Goal: Task Accomplishment & Management: Manage account settings

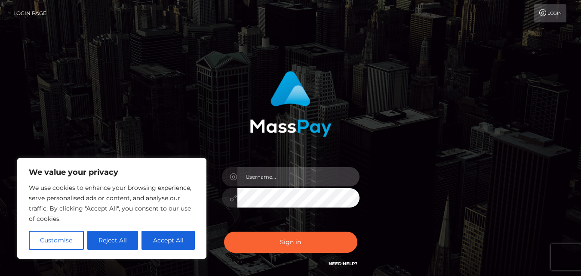
click at [279, 176] on input "text" at bounding box center [299, 176] width 122 height 19
click at [112, 241] on button "Reject All" at bounding box center [112, 240] width 51 height 19
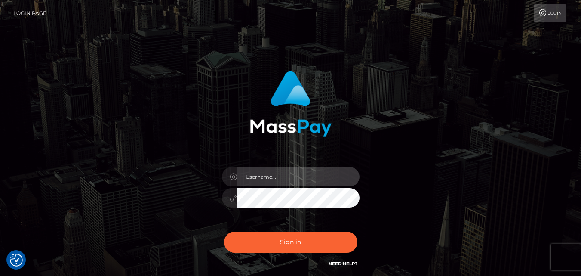
click at [289, 173] on input "text" at bounding box center [299, 176] width 122 height 19
type input "[EMAIL_ADDRESS][DOMAIN_NAME]"
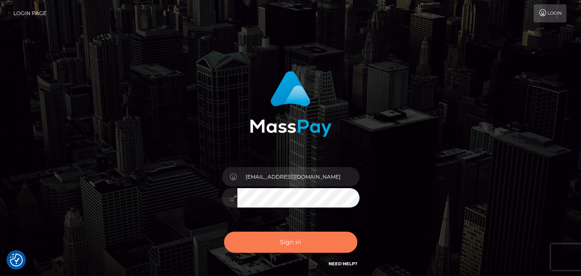
click at [295, 244] on button "Sign in" at bounding box center [290, 241] width 133 height 21
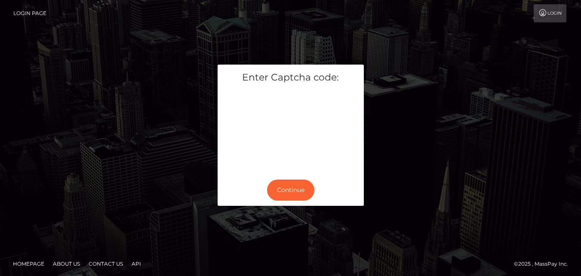
click at [291, 179] on div "Continue" at bounding box center [291, 189] width 146 height 31
click at [291, 191] on button "Continue" at bounding box center [290, 189] width 47 height 21
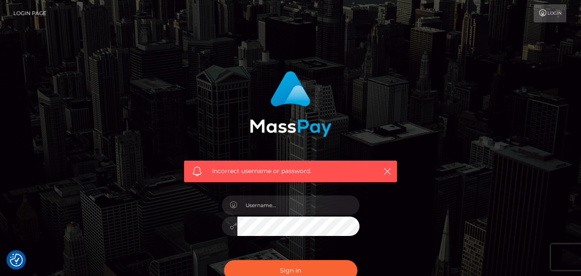
click at [552, 13] on link "Login" at bounding box center [550, 13] width 33 height 18
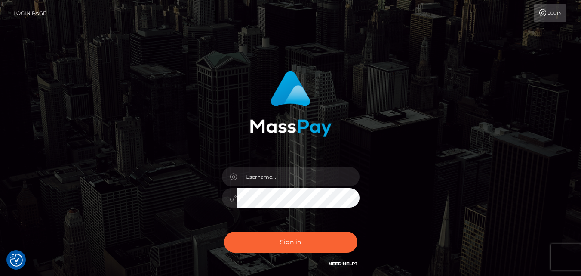
click at [548, 9] on link "Login" at bounding box center [550, 13] width 33 height 18
click at [20, 12] on link "Login Page" at bounding box center [29, 13] width 33 height 18
